Goal: Communication & Community: Answer question/provide support

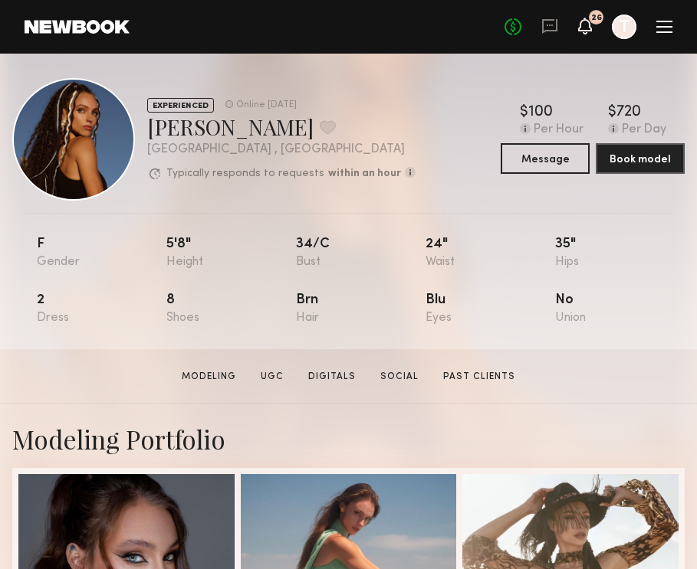
click at [588, 34] on icon at bounding box center [585, 26] width 14 height 17
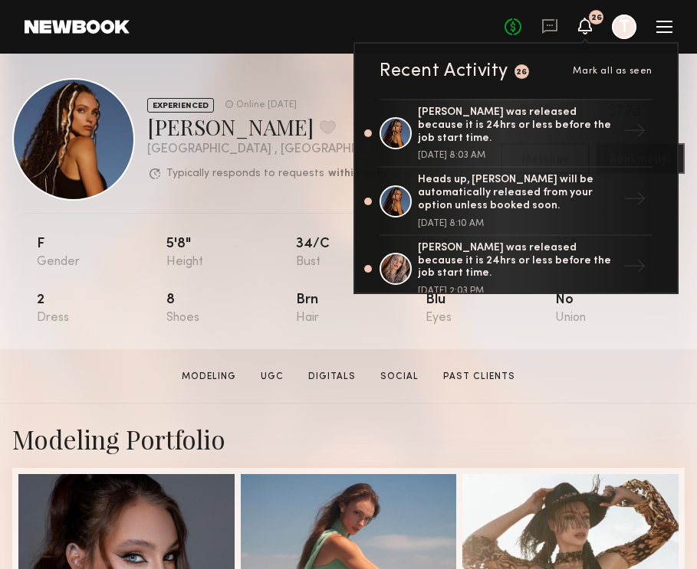
click at [231, 75] on nb-model-profile-header "EXPERIENCED Online [DATE] [PERSON_NAME] Favorite [GEOGRAPHIC_DATA] , [GEOGRAPHI…" at bounding box center [348, 127] width 697 height 147
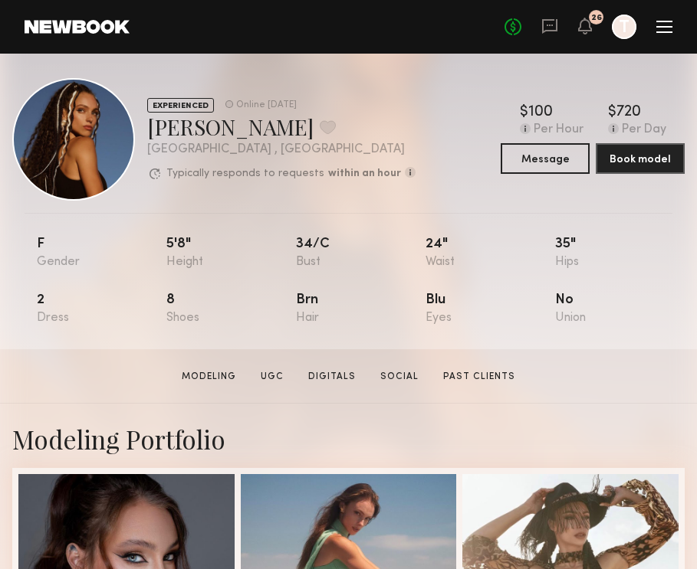
click at [69, 31] on link at bounding box center [77, 27] width 105 height 14
click at [89, 37] on header "Home Models Requests Job Posts Favorites Sign Out No fees up to $5,000 26 T" at bounding box center [348, 27] width 697 height 54
click at [80, 9] on header "Home Models Requests Job Posts Favorites Sign Out No fees up to $5,000 26 T" at bounding box center [348, 27] width 697 height 54
click at [79, 28] on link at bounding box center [77, 27] width 105 height 14
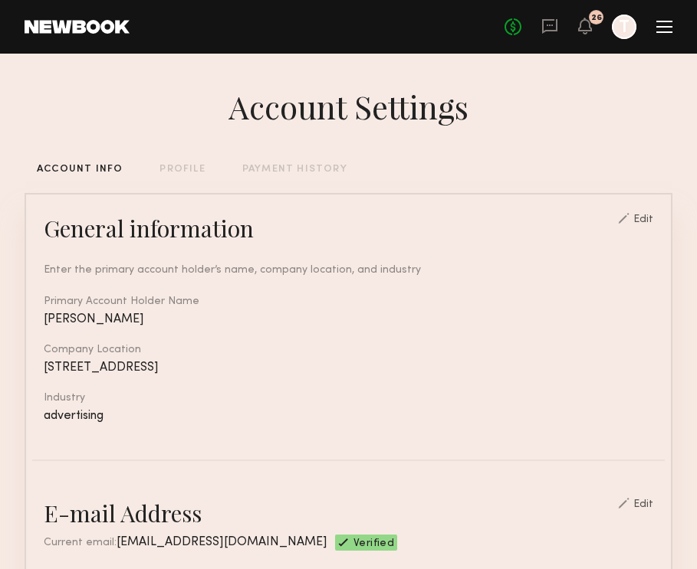
click at [90, 21] on link at bounding box center [77, 27] width 105 height 14
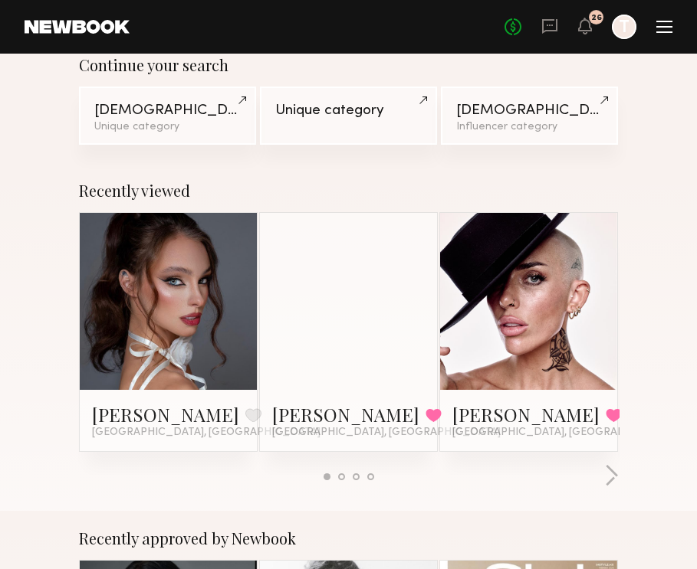
scroll to position [169, 0]
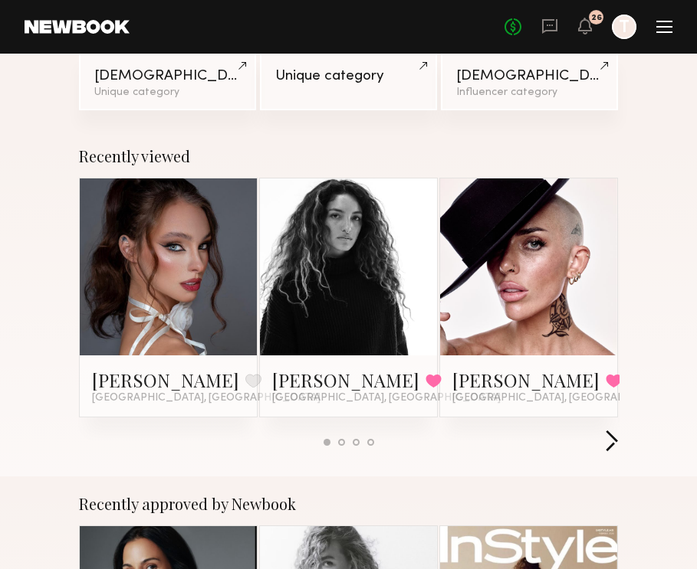
click at [609, 441] on button "button" at bounding box center [611, 442] width 15 height 25
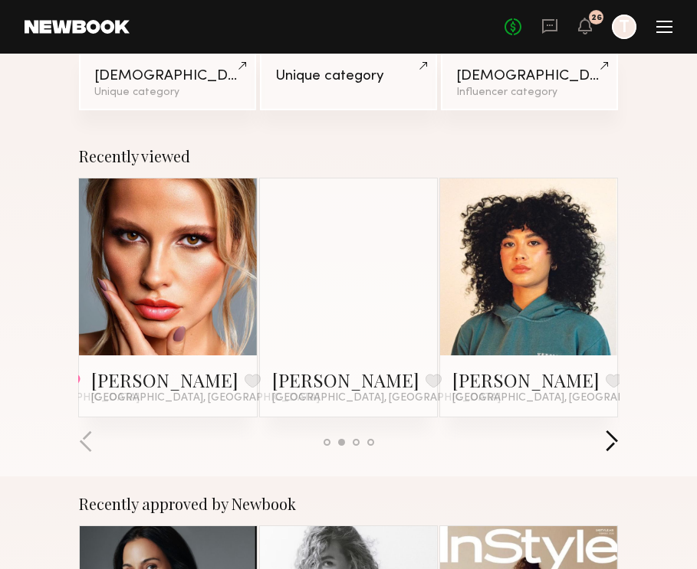
click at [614, 448] on button "button" at bounding box center [611, 442] width 15 height 25
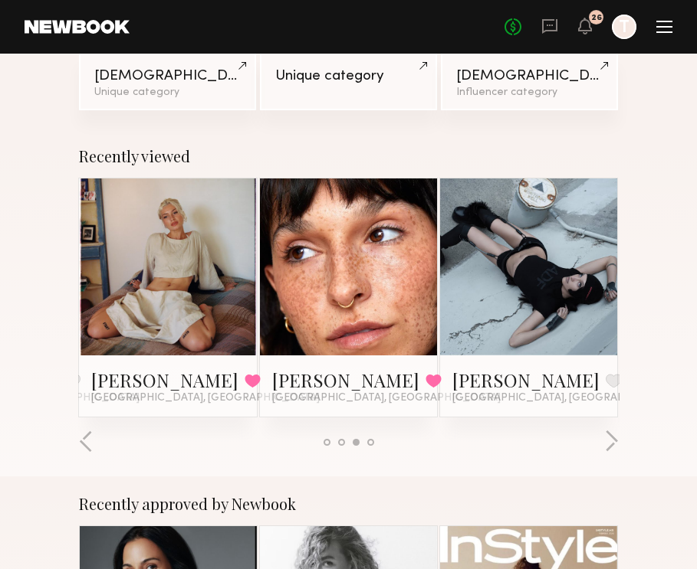
click at [468, 287] on div at bounding box center [528, 267] width 177 height 177
click at [502, 390] on link "Tatianna H." at bounding box center [525, 380] width 147 height 25
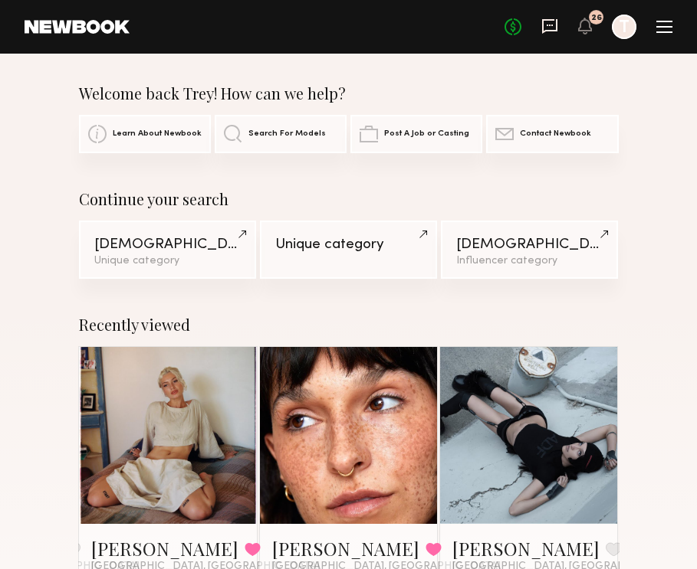
click at [543, 22] on icon at bounding box center [549, 26] width 15 height 15
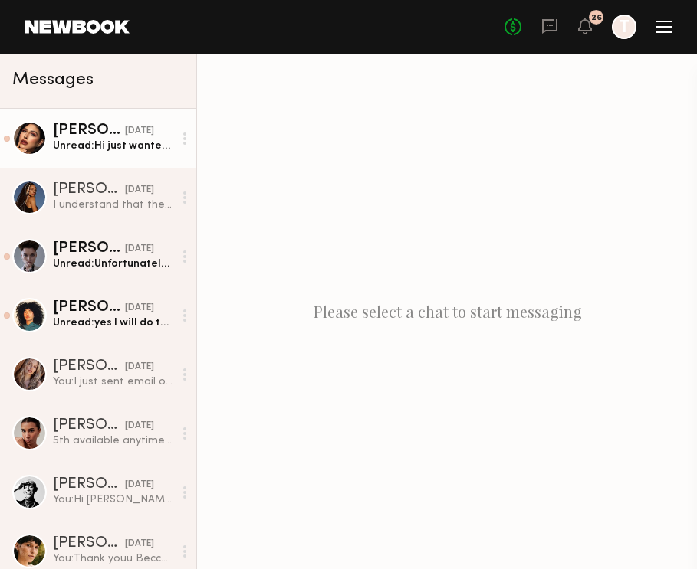
click at [144, 151] on div "Unread: Hi just wanted to check in!" at bounding box center [113, 146] width 120 height 15
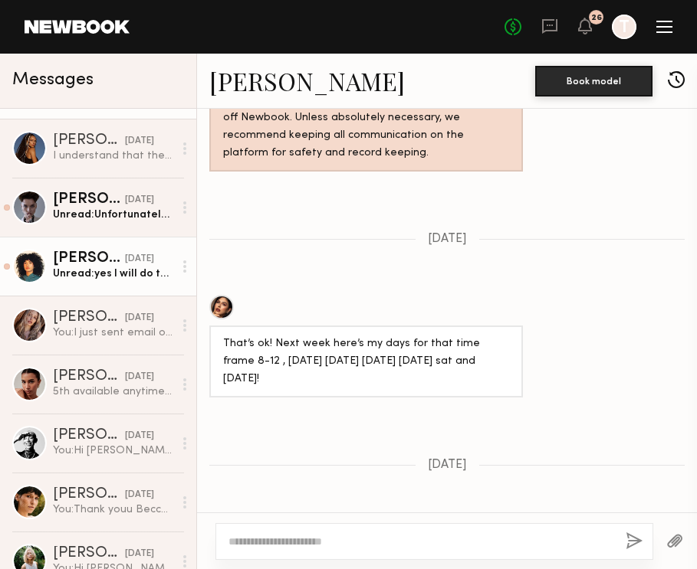
scroll to position [65, 0]
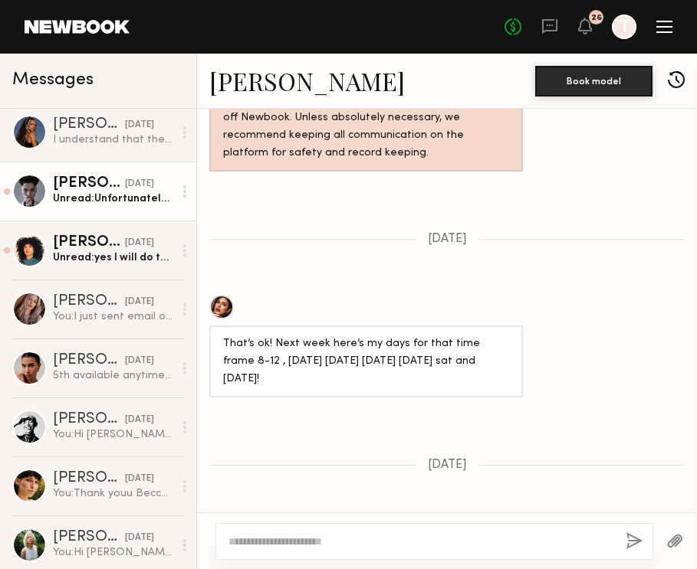
click at [120, 200] on div "Unread: Unfortunately, I will not be able" at bounding box center [113, 199] width 120 height 15
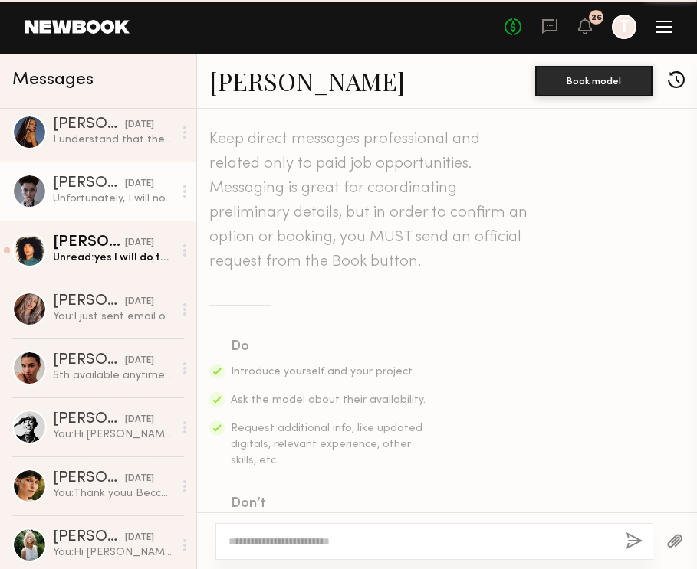
scroll to position [968, 0]
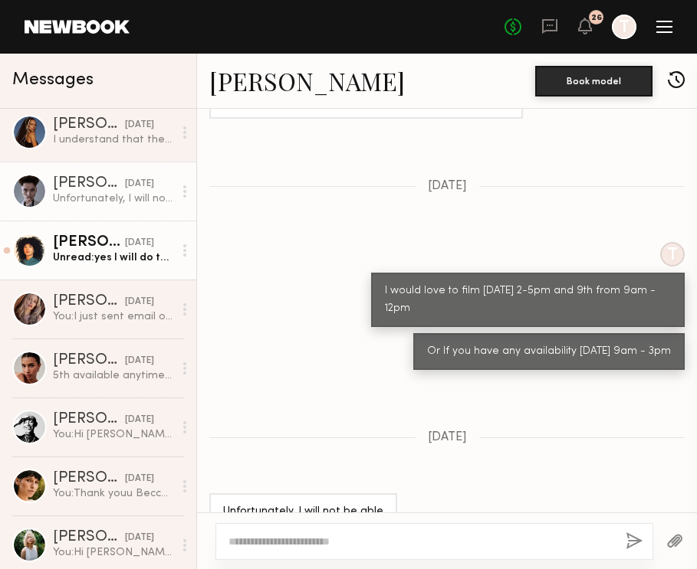
click at [111, 264] on div "Unread: yes I will do that now!" at bounding box center [113, 258] width 120 height 15
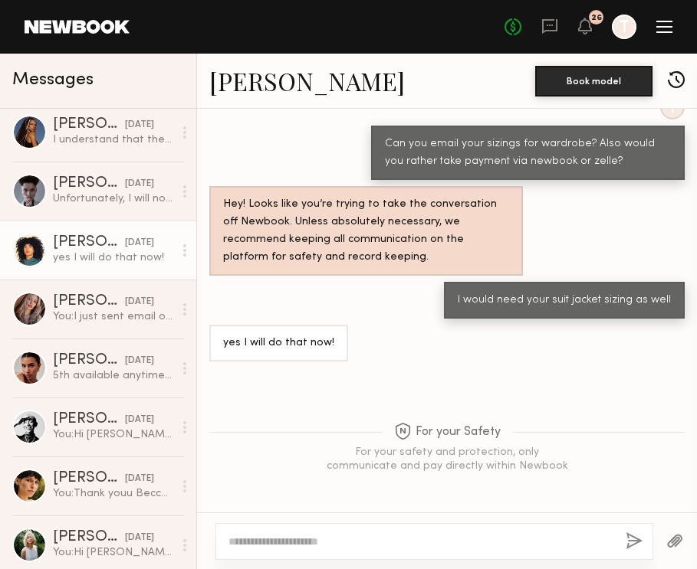
scroll to position [71, 0]
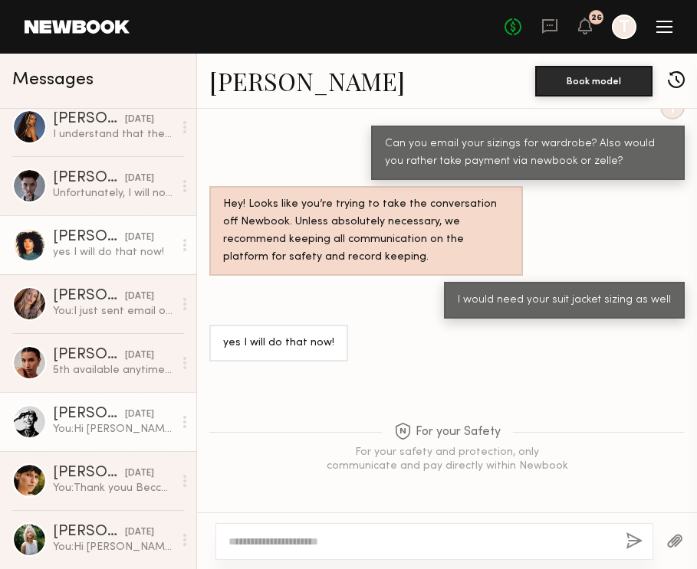
click at [93, 434] on div "You: Hi Paige! My name is Trey. I am the creative producer on this project. I w…" at bounding box center [113, 429] width 120 height 15
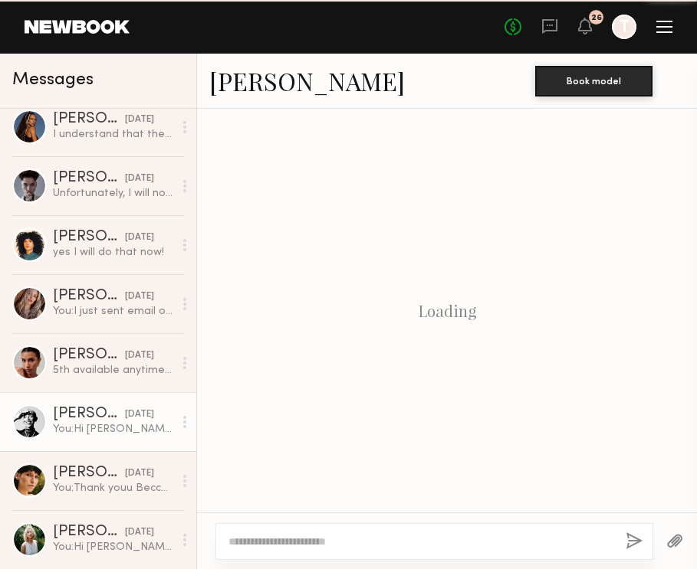
scroll to position [589, 0]
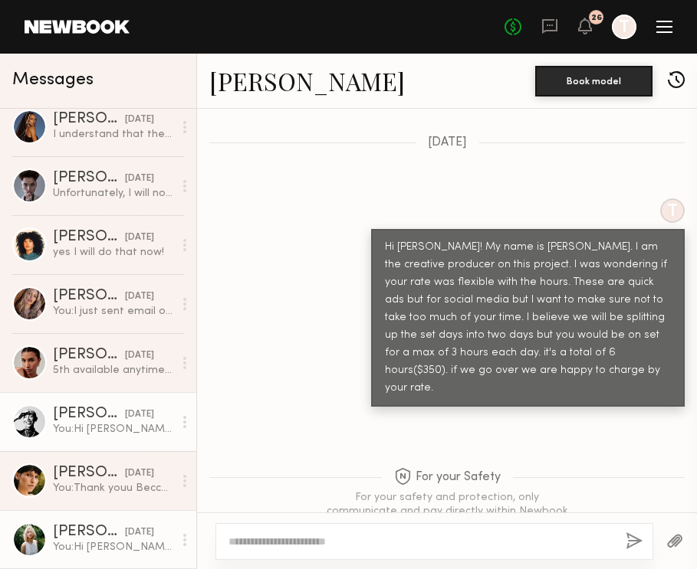
click at [74, 523] on link "Foster M. 08/28/2025 You: Hi Foster! My name is Trey. I am the creative produce…" at bounding box center [98, 539] width 196 height 59
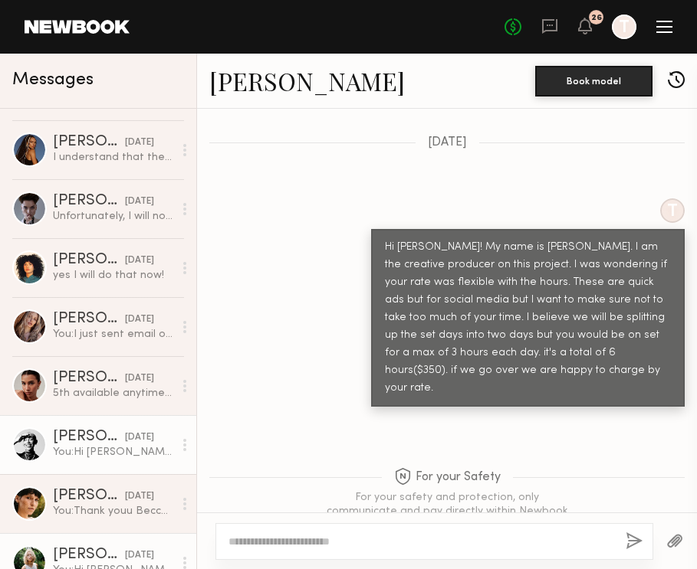
scroll to position [71, 0]
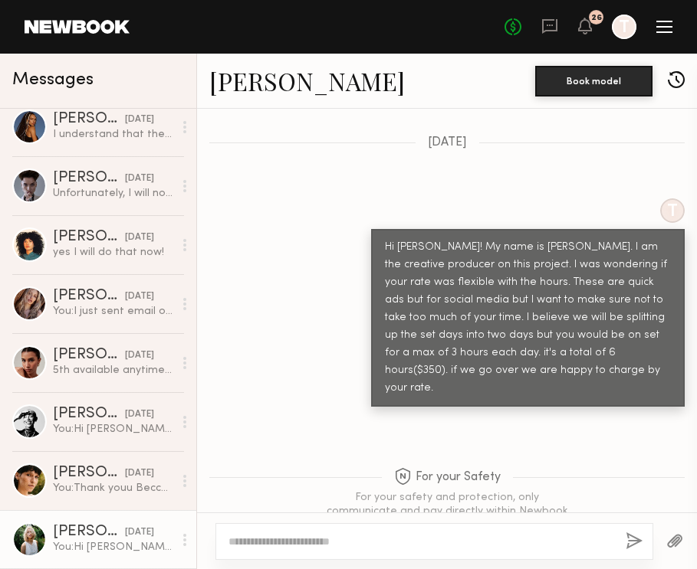
click at [244, 89] on link "Foster M." at bounding box center [306, 80] width 195 height 33
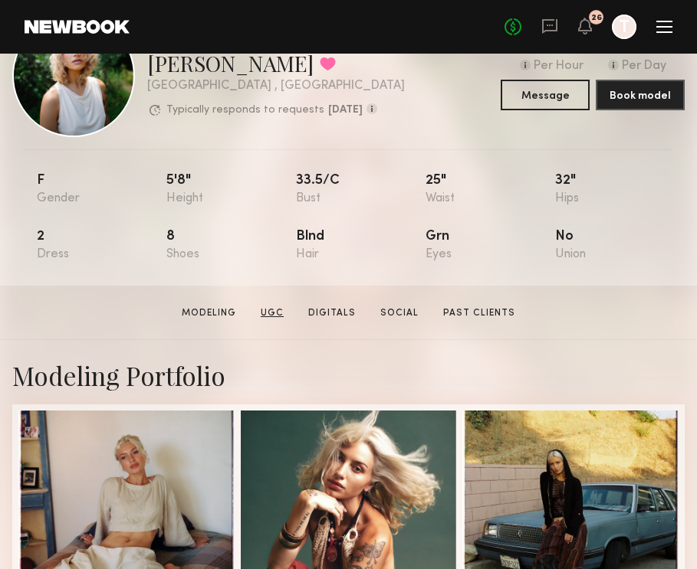
click at [277, 313] on link "UGC" at bounding box center [271, 314] width 35 height 14
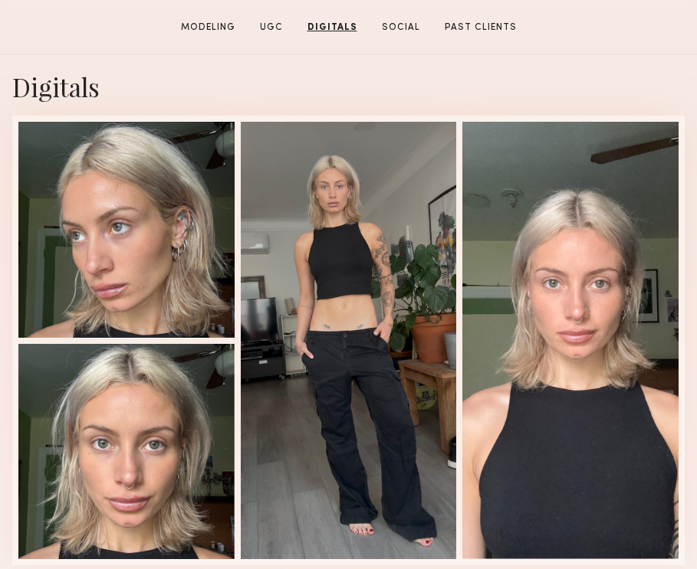
scroll to position [1743, 0]
